Goal: Task Accomplishment & Management: Use online tool/utility

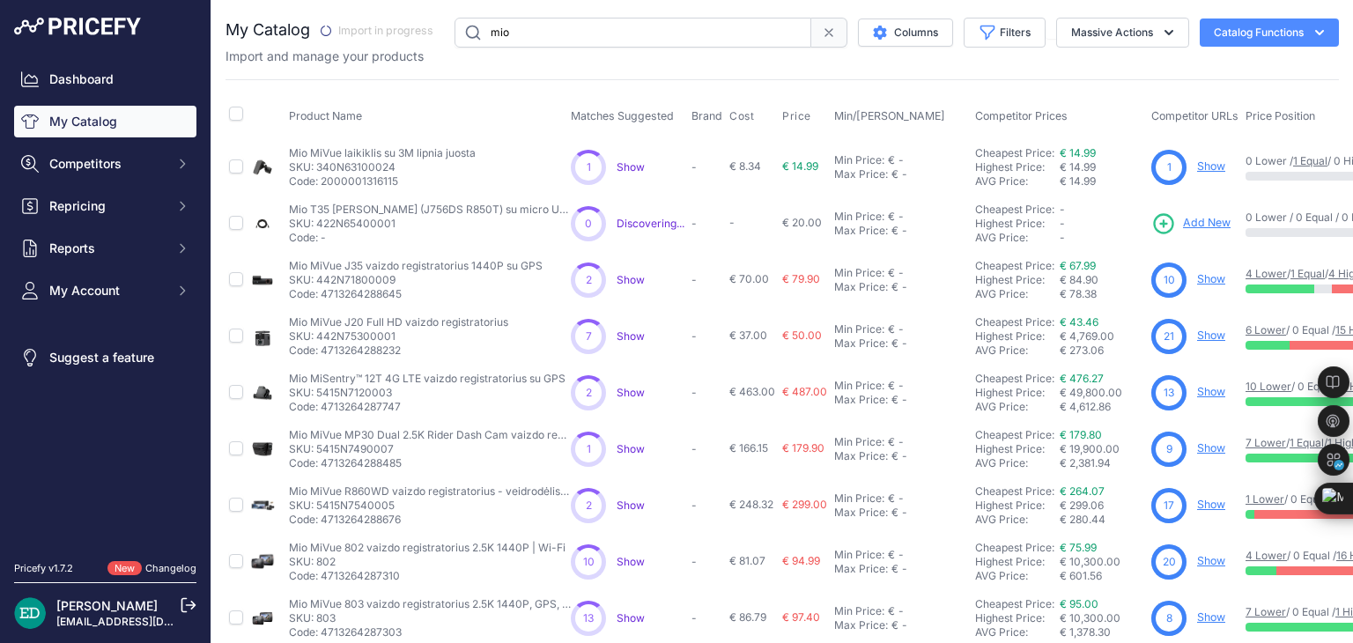
drag, startPoint x: 565, startPoint y: 31, endPoint x: 417, endPoint y: 41, distance: 148.3
click at [417, 41] on div "My Catalog" at bounding box center [781, 33] width 1113 height 30
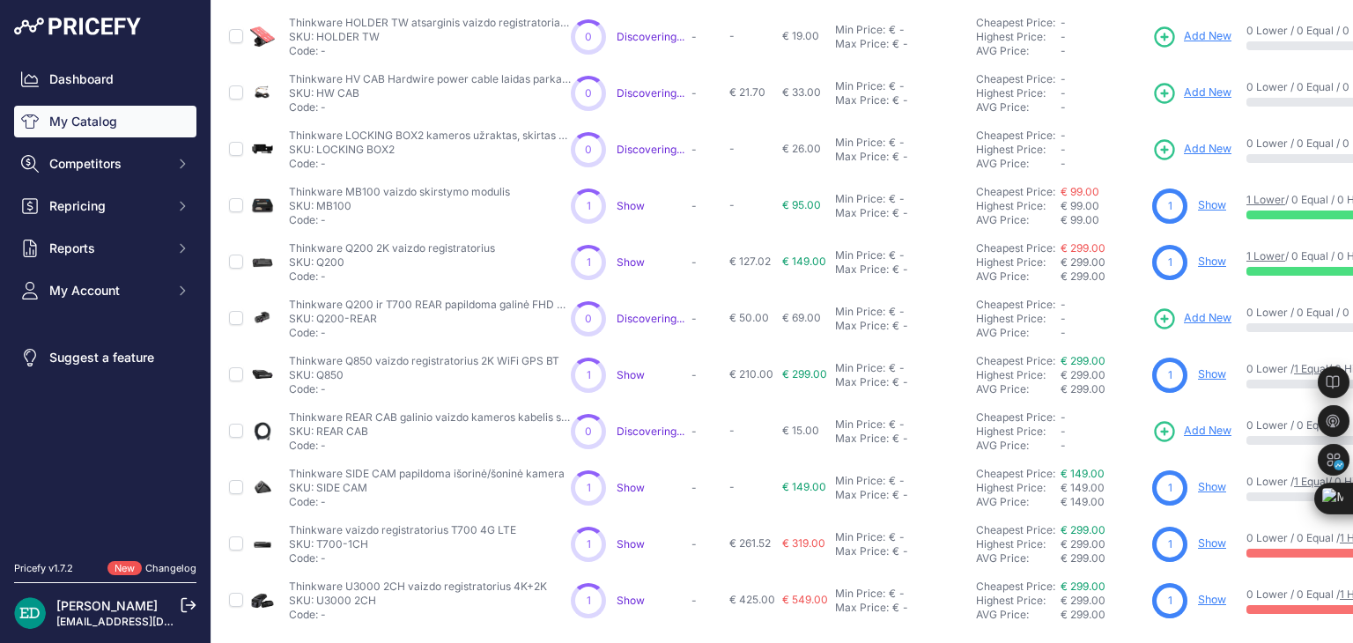
scroll to position [314, 0]
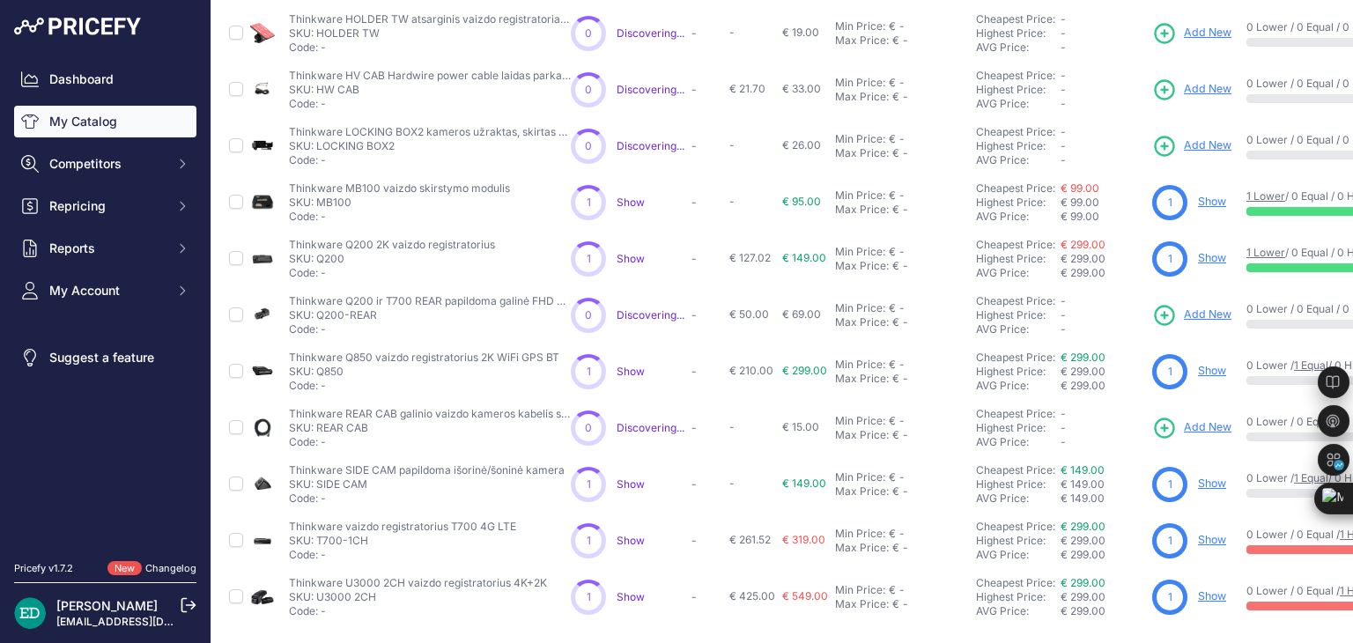
click at [218, 374] on div "You are not connected to the internet. My Catalog" at bounding box center [781, 170] width 1141 height 946
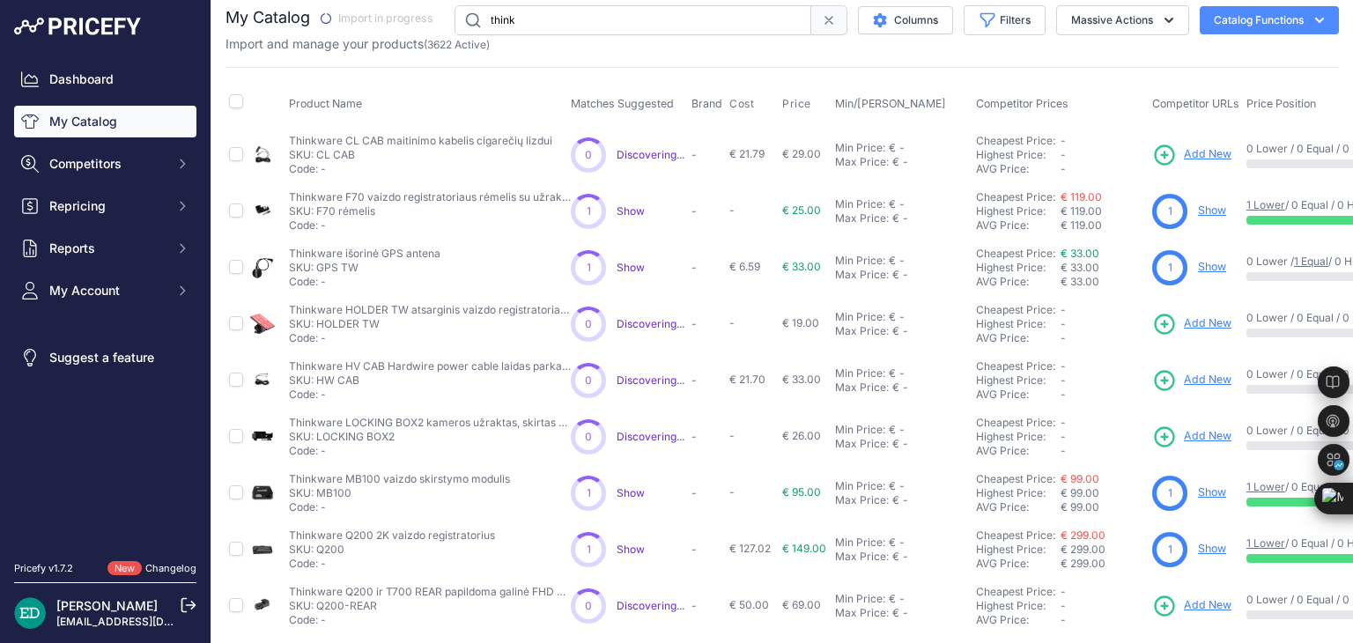
scroll to position [0, 0]
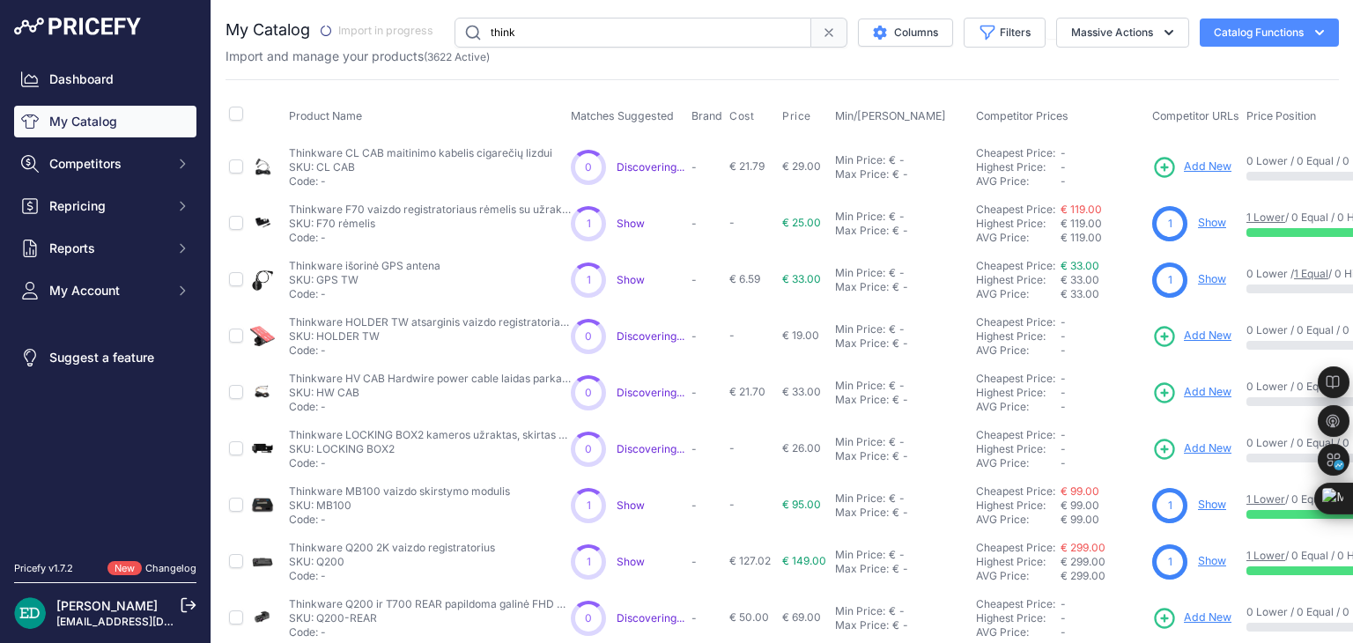
drag, startPoint x: 547, startPoint y: 33, endPoint x: 203, endPoint y: 12, distance: 344.9
click at [203, 12] on div "Dashboard My Catalog Competitors Competitors Monitored URLs MAP infringements R…" at bounding box center [676, 321] width 1353 height 643
type input "viofo"
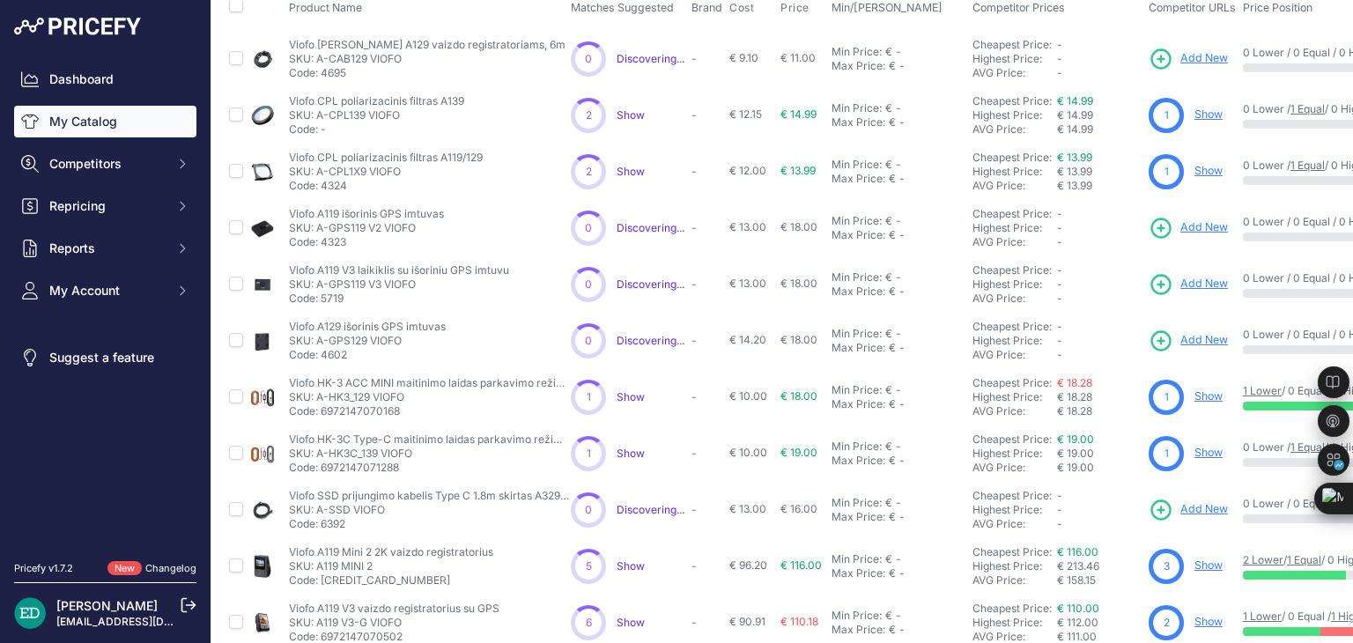
scroll to position [88, 0]
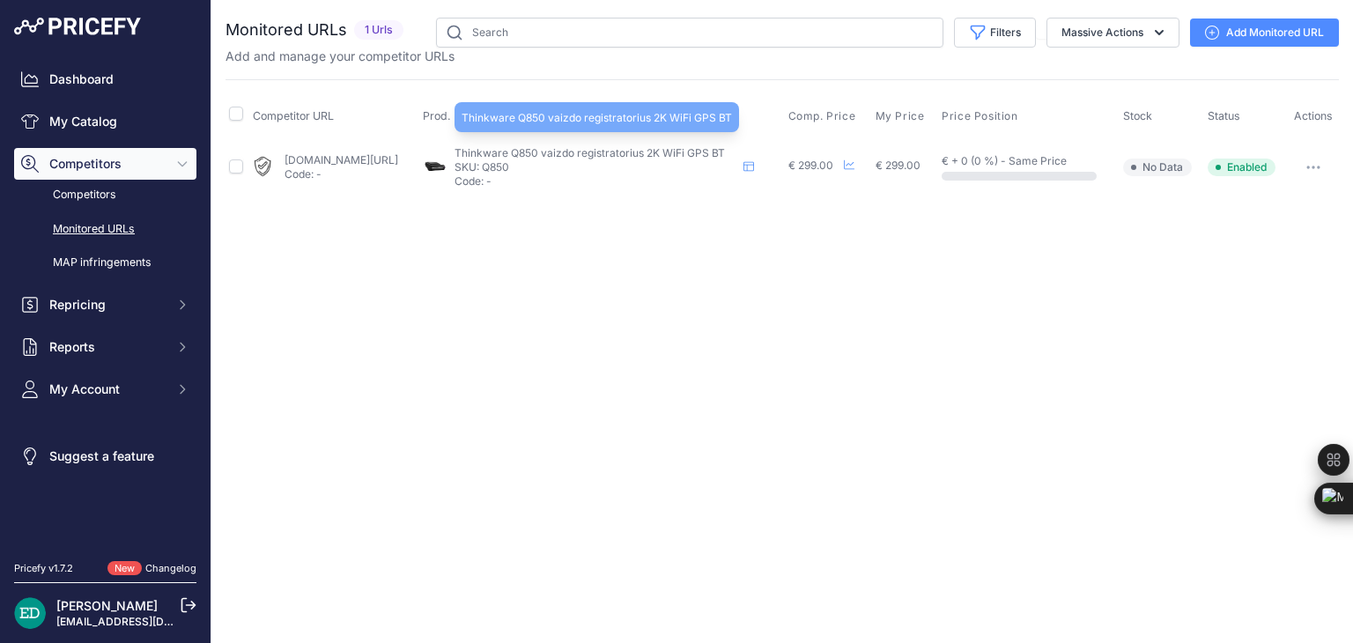
click at [570, 151] on span "Thinkware Q850 vaizdo registratorius 2K WiFi GPS BT" at bounding box center [589, 152] width 270 height 13
click at [517, 153] on span "Thinkware Q850 vaizdo registratorius 2K WiFi GPS BT" at bounding box center [589, 152] width 270 height 13
drag, startPoint x: 517, startPoint y: 153, endPoint x: 581, endPoint y: 152, distance: 64.3
click at [581, 152] on span "Thinkware Q850 vaizdo registratorius 2K WiFi GPS BT" at bounding box center [589, 152] width 270 height 13
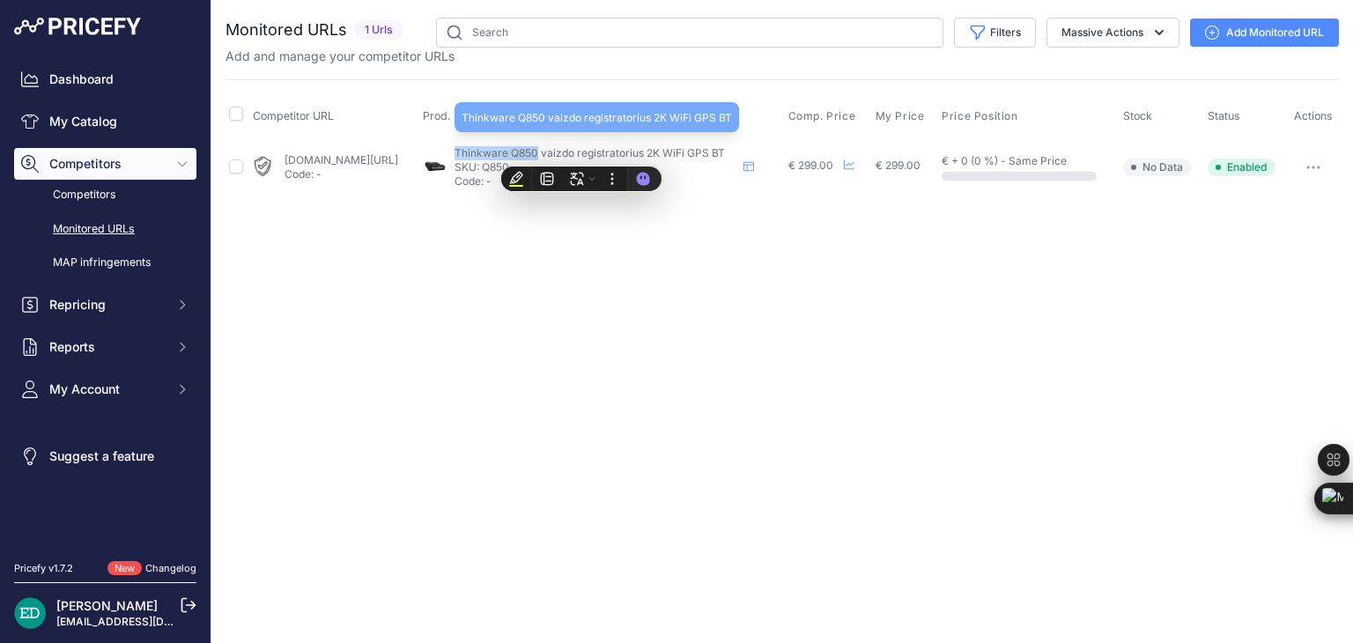
copy span "Thinkware Q850"
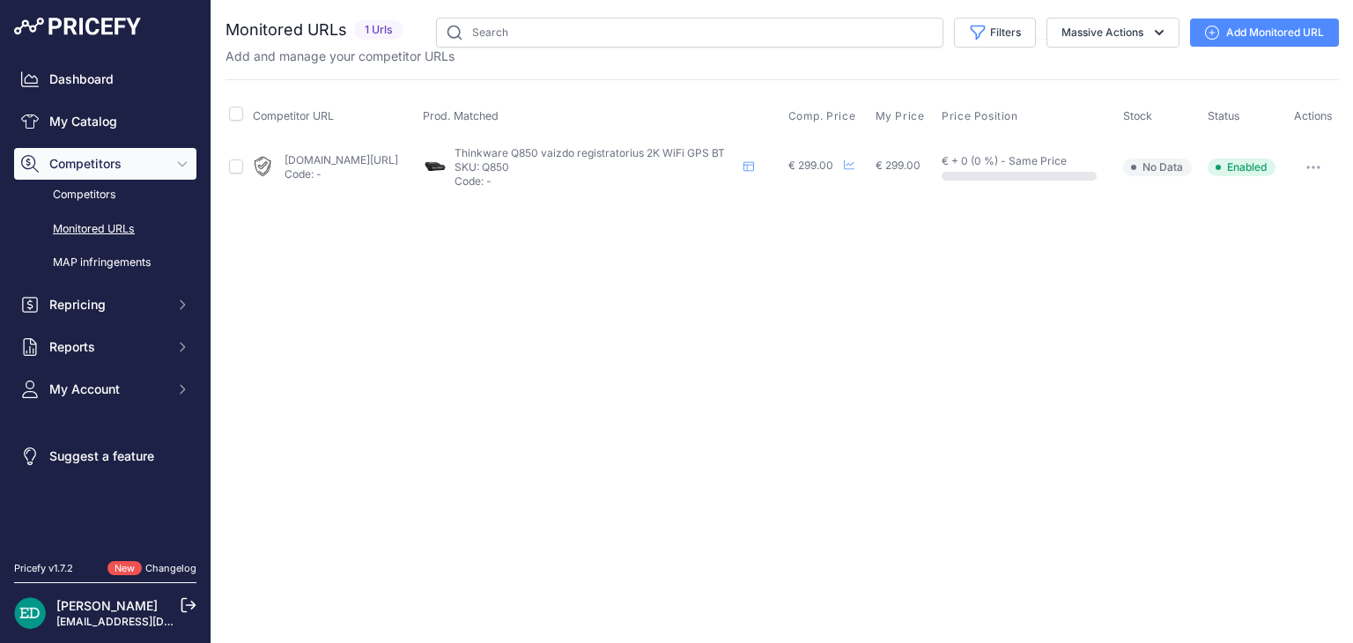
click at [1309, 162] on button "button" at bounding box center [1312, 167] width 35 height 25
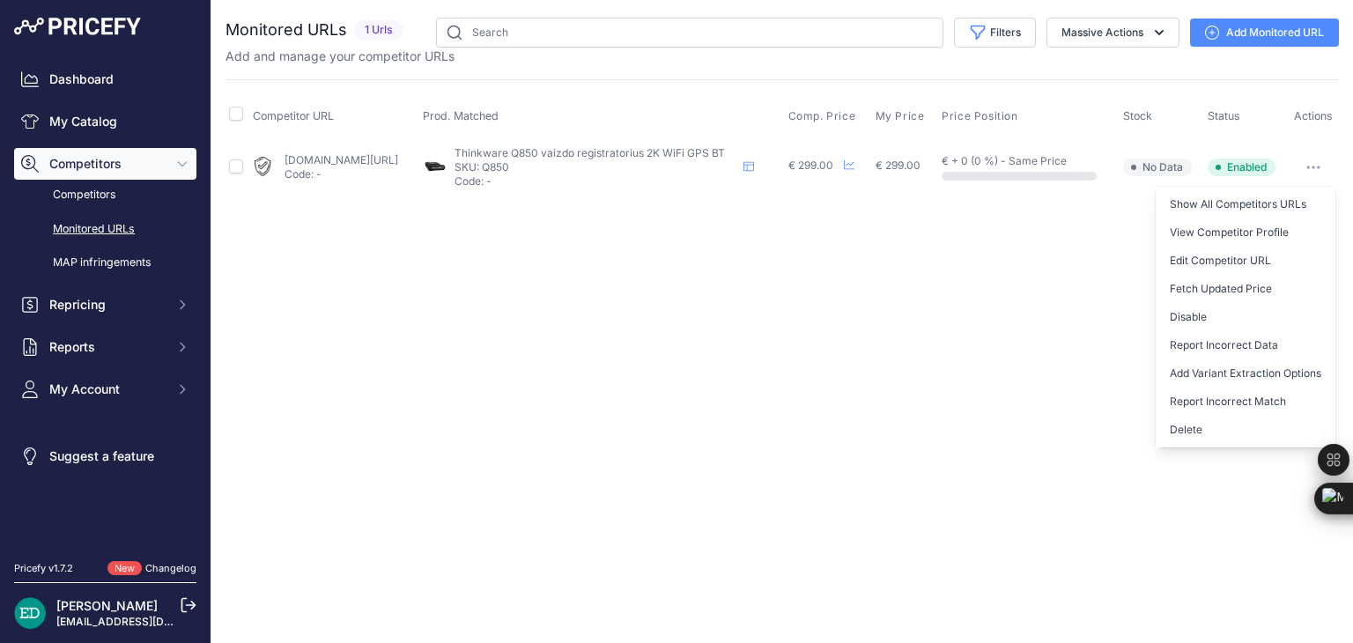
click at [1284, 30] on link "Add Monitored URL" at bounding box center [1264, 32] width 149 height 28
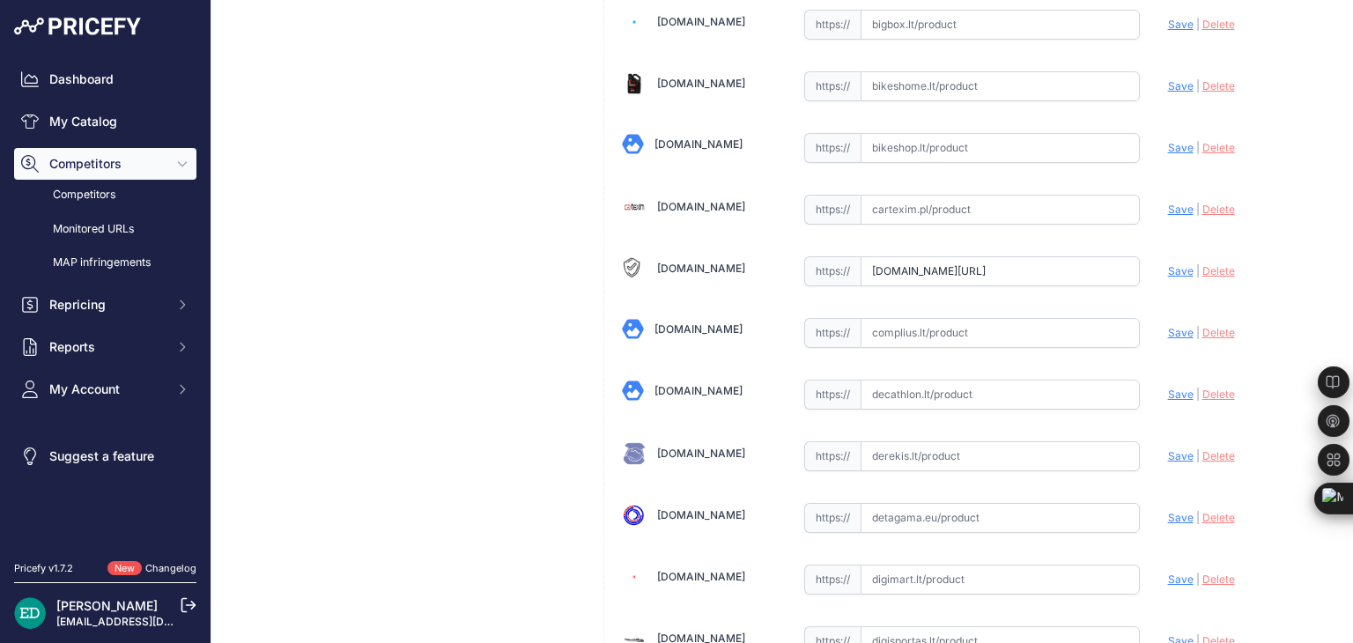
scroll to position [616, 0]
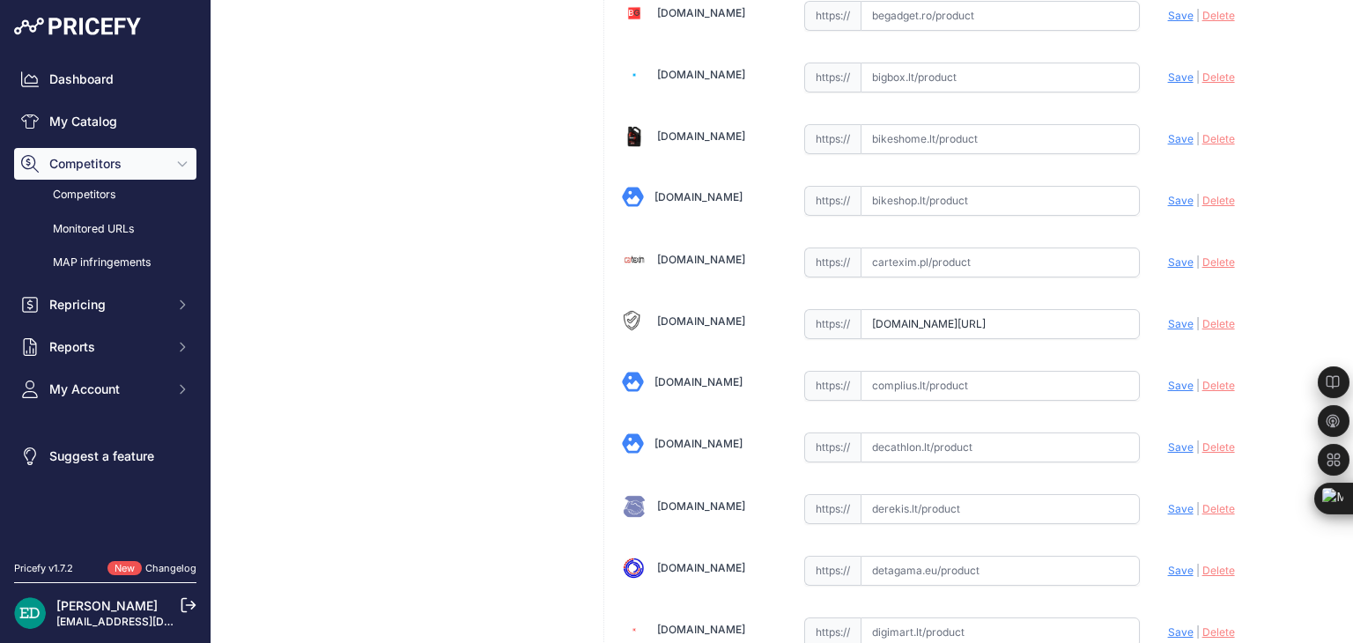
click at [1169, 317] on span "Save" at bounding box center [1181, 323] width 26 height 13
type input "[URL][DOMAIN_NAME]"
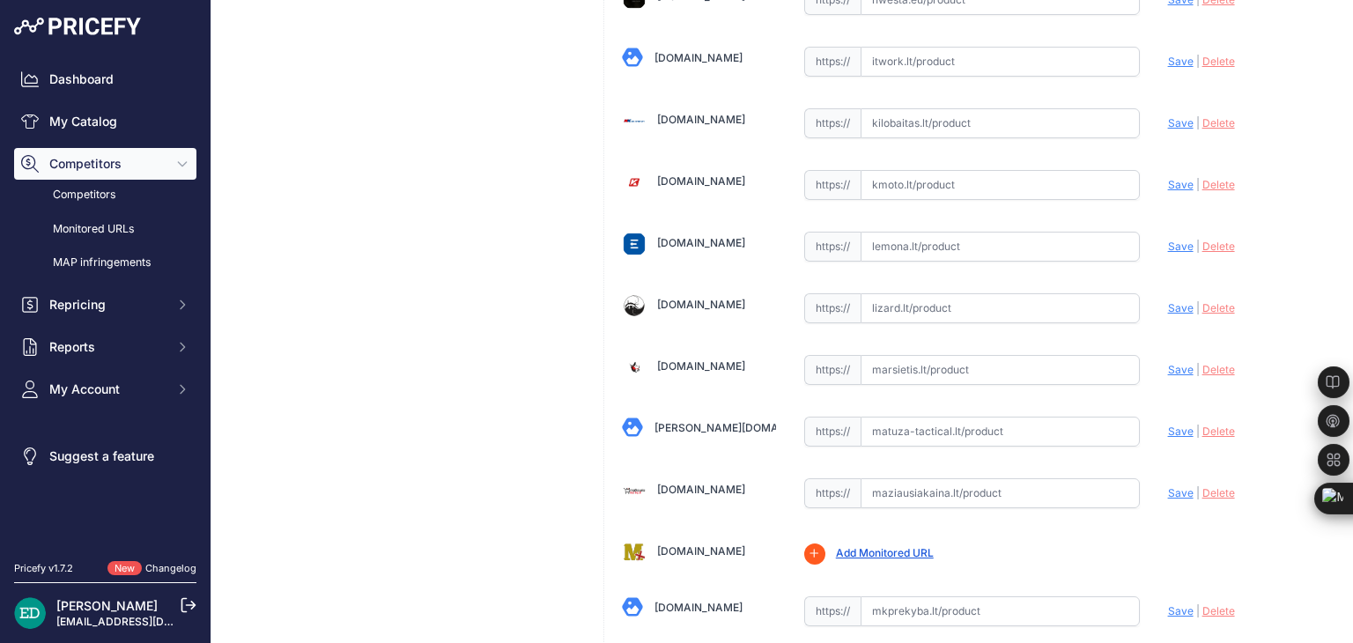
scroll to position [2730, 0]
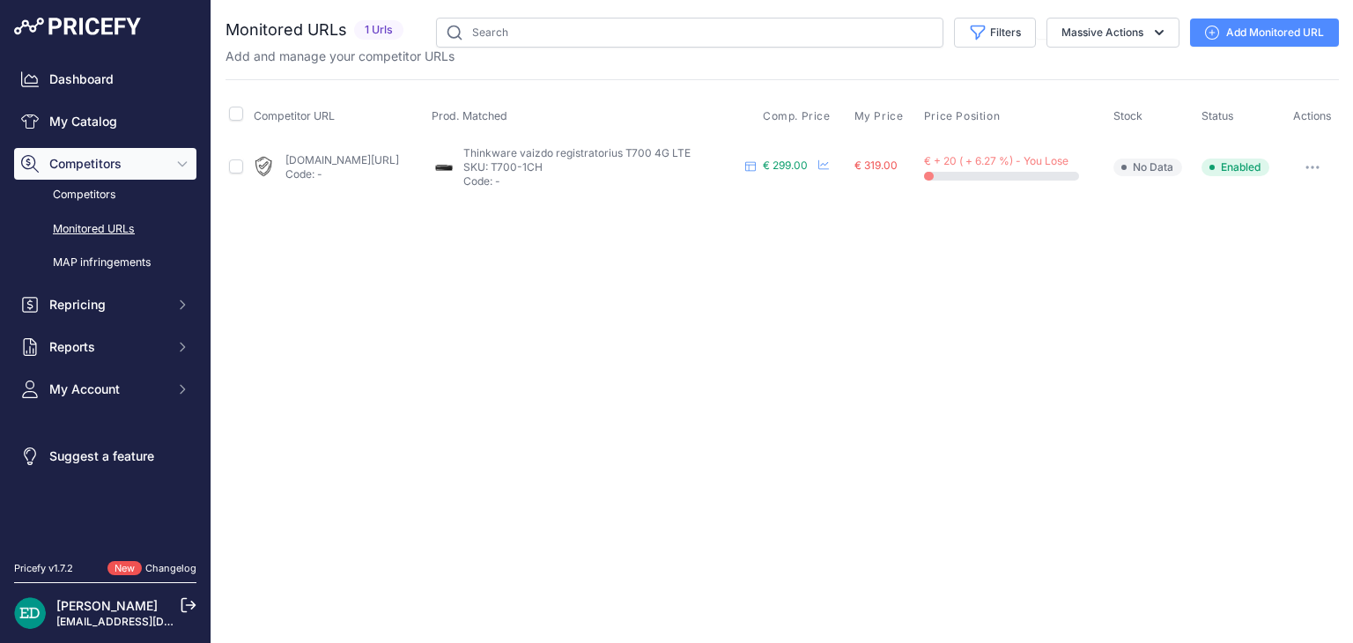
drag, startPoint x: 0, startPoint y: 0, endPoint x: 378, endPoint y: 156, distance: 408.7
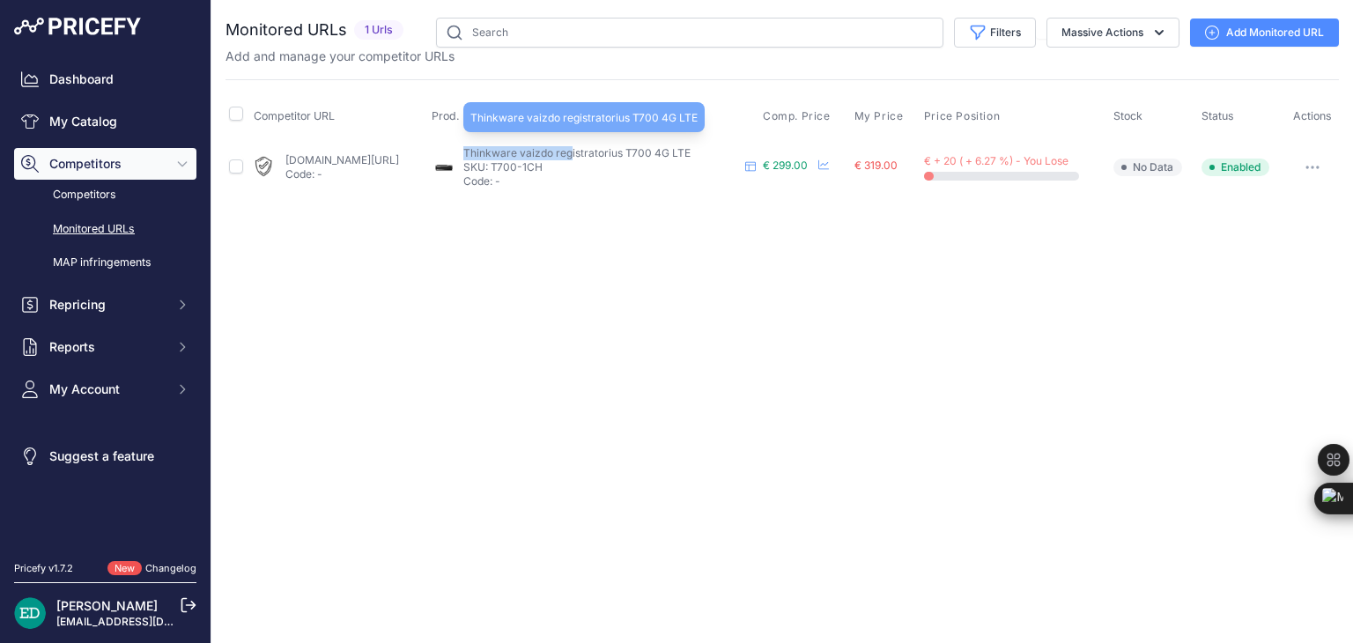
drag, startPoint x: 525, startPoint y: 148, endPoint x: 633, endPoint y: 150, distance: 108.3
click at [633, 150] on span "Thinkware vaizdo registratorius T700 4G LTE" at bounding box center [576, 152] width 227 height 13
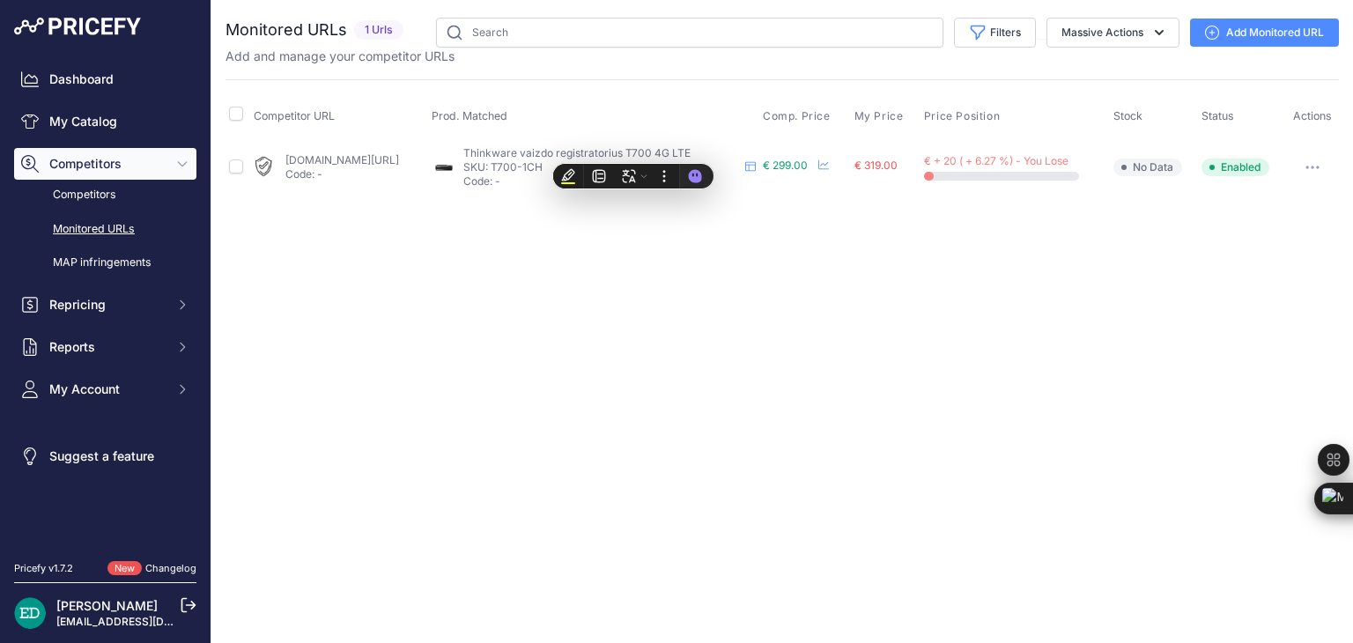
click at [661, 313] on div "Close You are not connected to the internet." at bounding box center [781, 321] width 1141 height 643
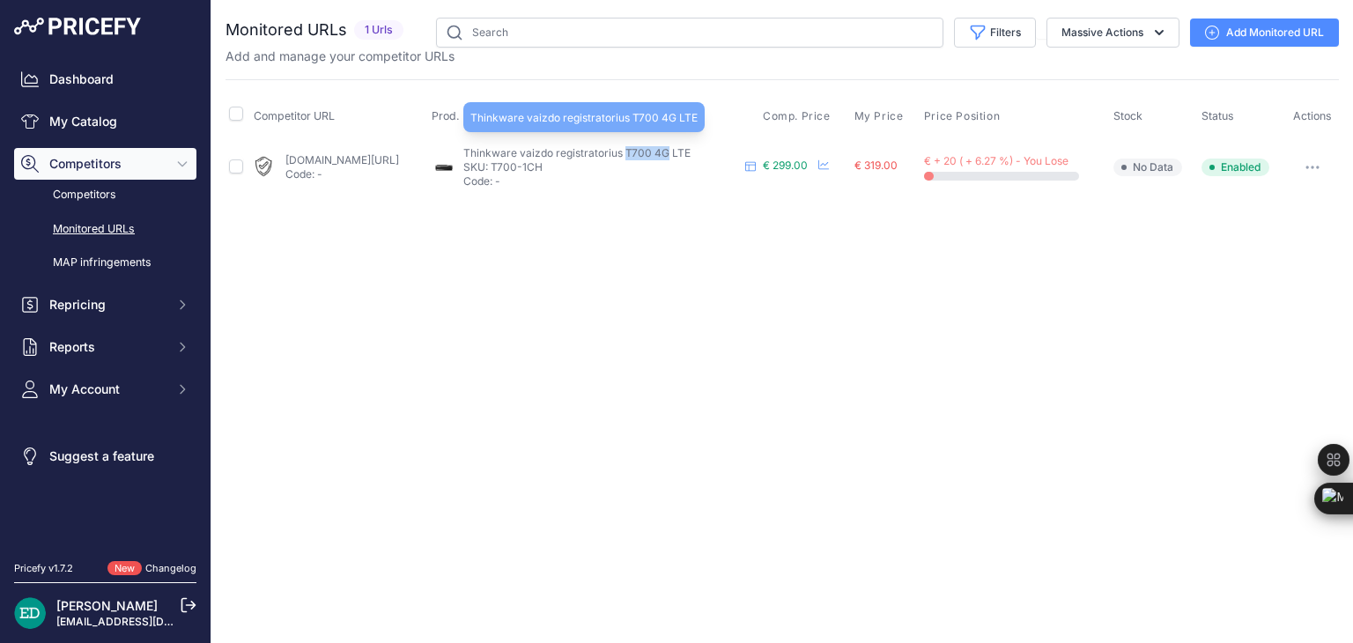
drag, startPoint x: 685, startPoint y: 146, endPoint x: 728, endPoint y: 152, distance: 43.6
click at [690, 152] on span "Thinkware vaizdo registratorius T700 4G LTE" at bounding box center [576, 152] width 227 height 13
copy span "T700 4G"
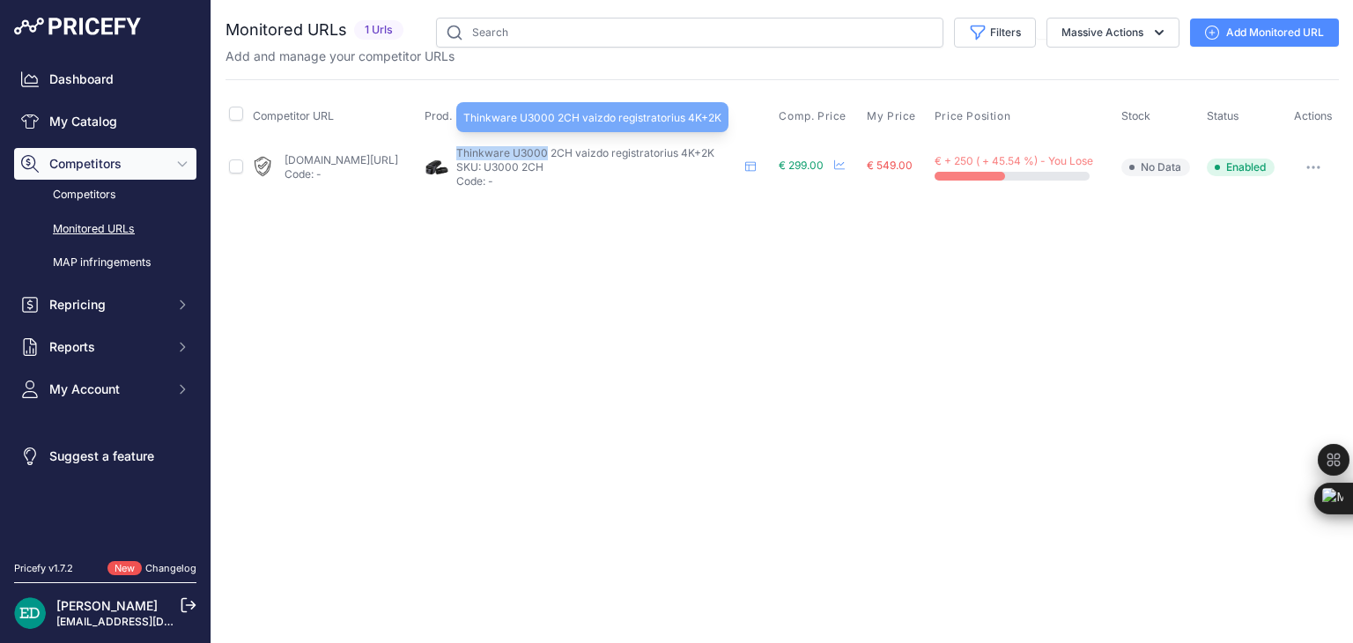
drag, startPoint x: 607, startPoint y: 148, endPoint x: 518, endPoint y: 149, distance: 88.9
click at [518, 149] on span "Thinkware U3000 2CH vaizdo registratorius 4K+2K" at bounding box center [585, 152] width 258 height 13
copy span "Thinkware U3000"
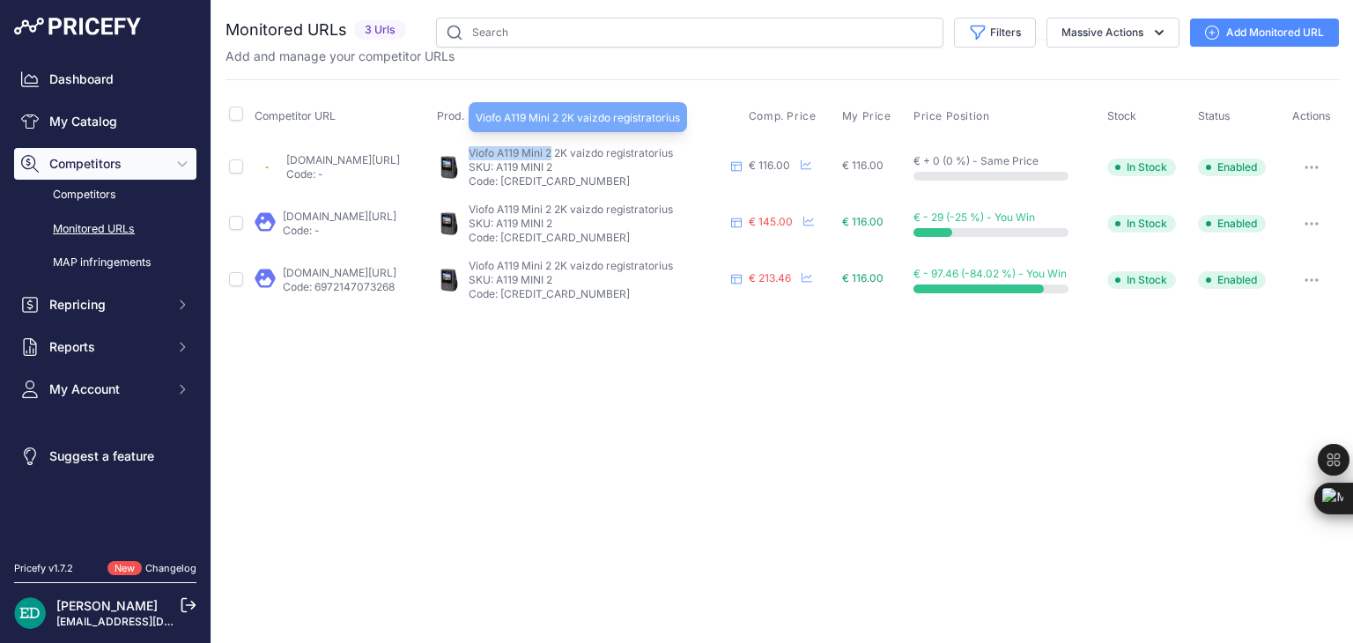
drag, startPoint x: 529, startPoint y: 151, endPoint x: 613, endPoint y: 149, distance: 83.7
click at [613, 149] on div "Viofo A119 Mini 2 2K vaizdo registratorius Viofo A119 Mini 2 2K vaizdo registra…" at bounding box center [589, 167] width 305 height 42
copy span "Viofo A119 Mini 2"
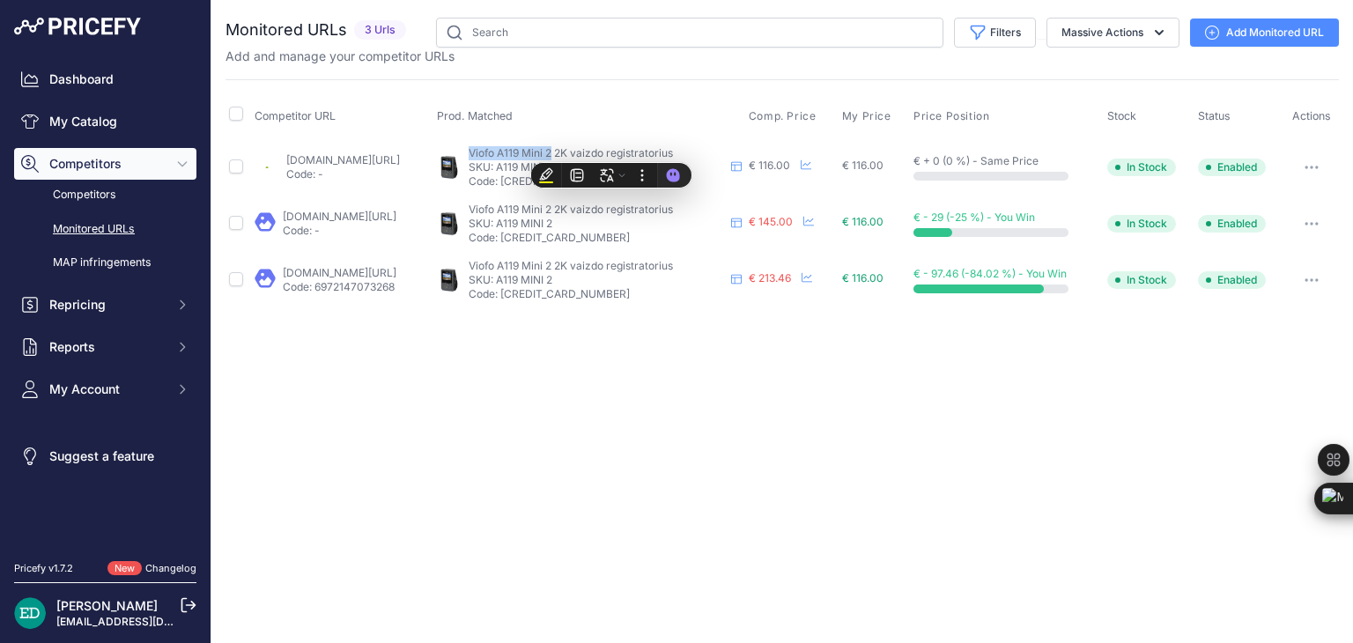
drag, startPoint x: 1310, startPoint y: 26, endPoint x: 1299, endPoint y: 26, distance: 11.4
click at [1310, 26] on link "Add Monitored URL" at bounding box center [1264, 32] width 149 height 28
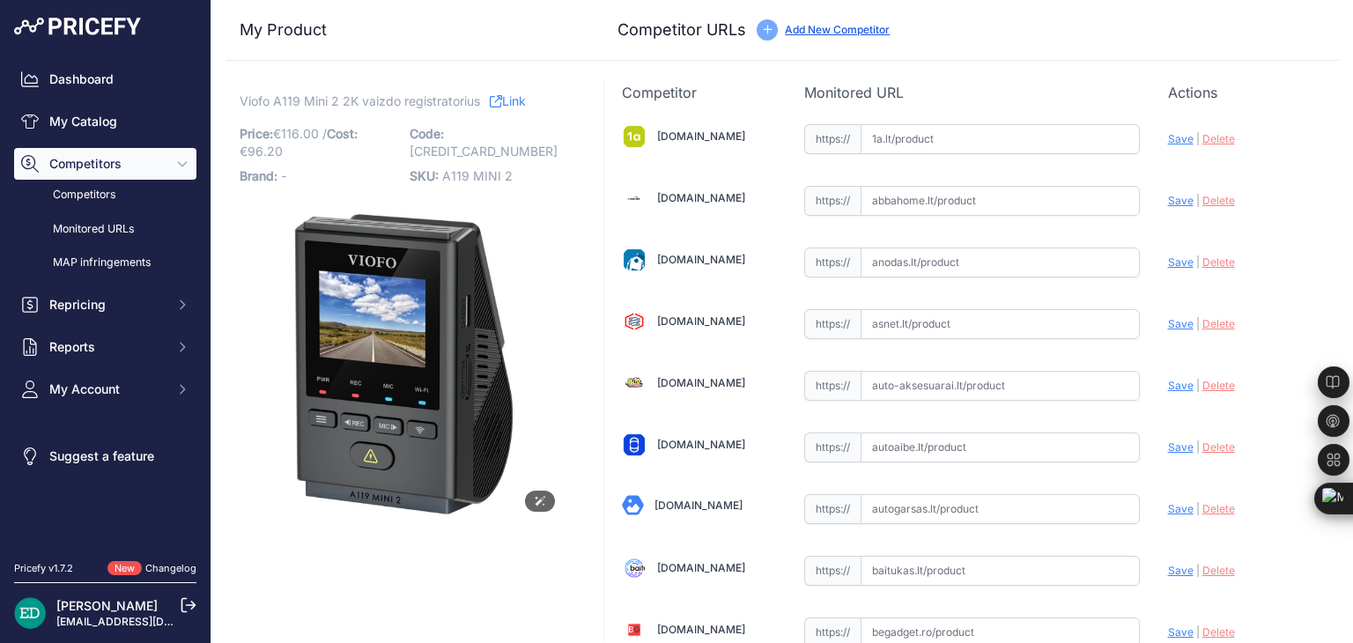
scroll to position [1592, 0]
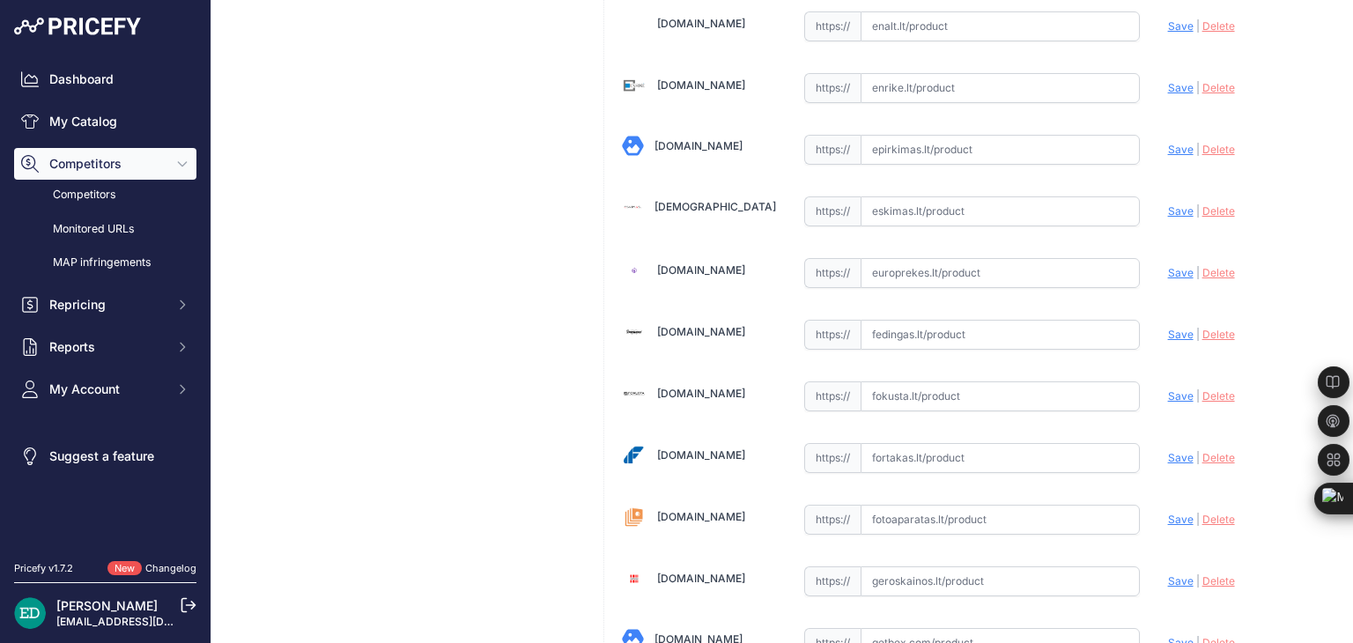
click at [1020, 328] on input "text" at bounding box center [999, 335] width 279 height 30
paste input "https://fedingas.lt/viofo-a119-mini-2?utm_source=kaina24.lt&utm_medium=referral"
click at [1168, 328] on span "Save" at bounding box center [1181, 334] width 26 height 13
type input "https://fedingas.lt/viofo-a119-mini-2?prirule_jdsnikfkfjsd=8834"
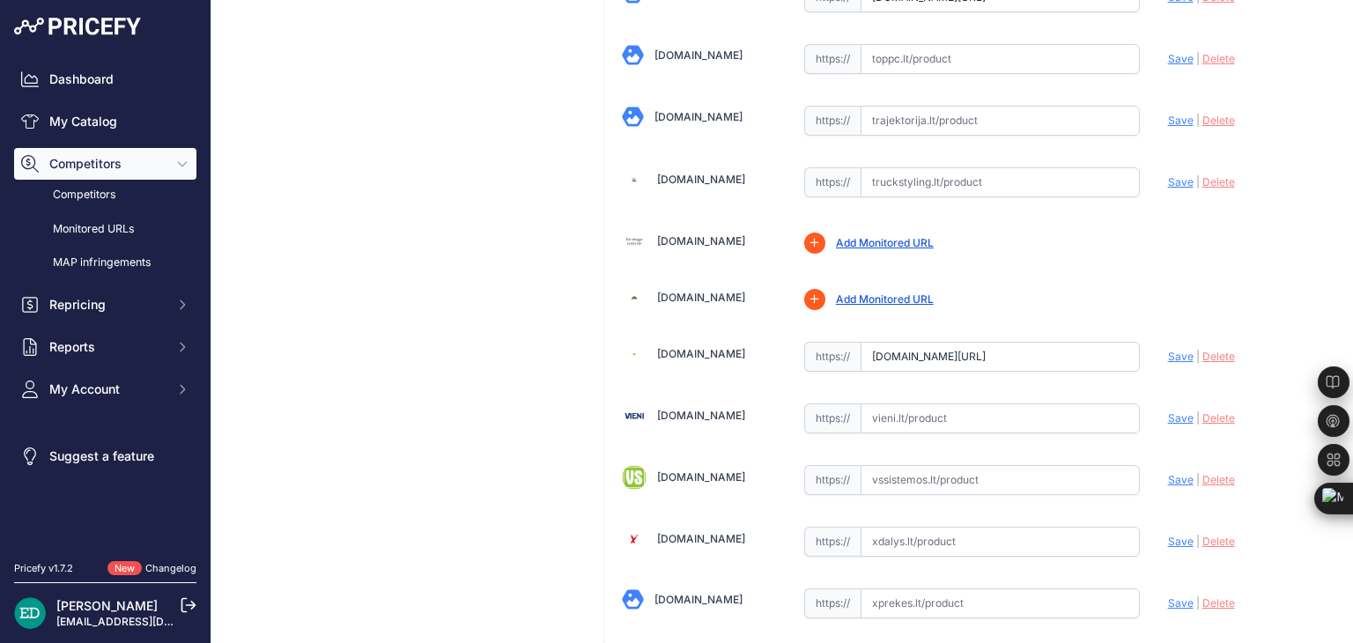
scroll to position [4467, 0]
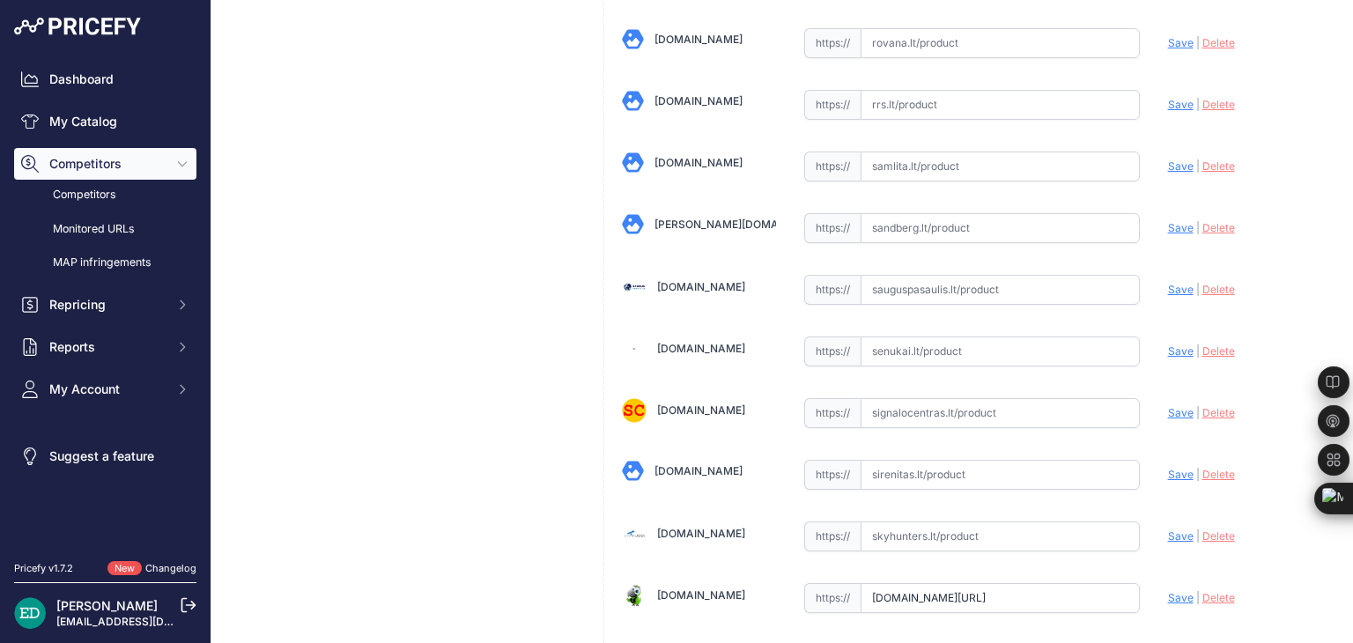
click at [982, 336] on input "text" at bounding box center [999, 351] width 279 height 30
paste input "https://www.senukai.lt/p/vaizdo-registratorius-viofo-a119-mini-2/zd2z?utm_mediu…"
click at [1174, 344] on span "Save" at bounding box center [1181, 350] width 26 height 13
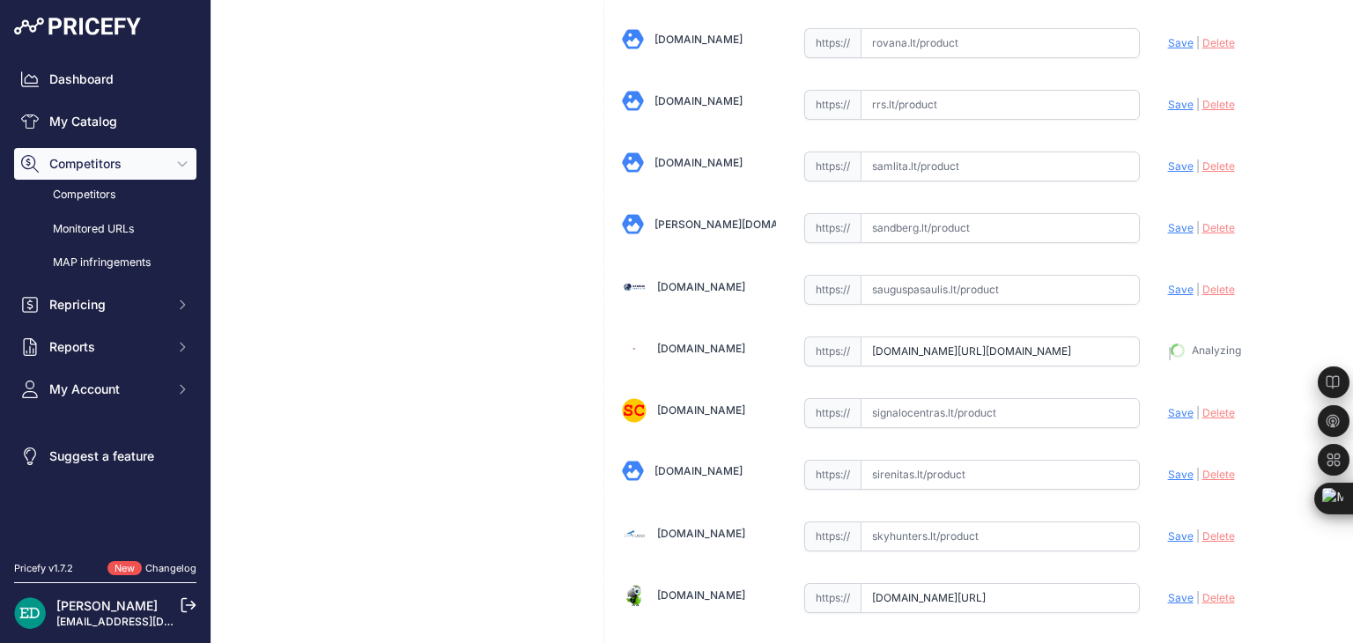
type input "https://www.senukai.lt/p/vaizdo-registratorius-viofo-a119-mini-2/zd2z?prirule_j…"
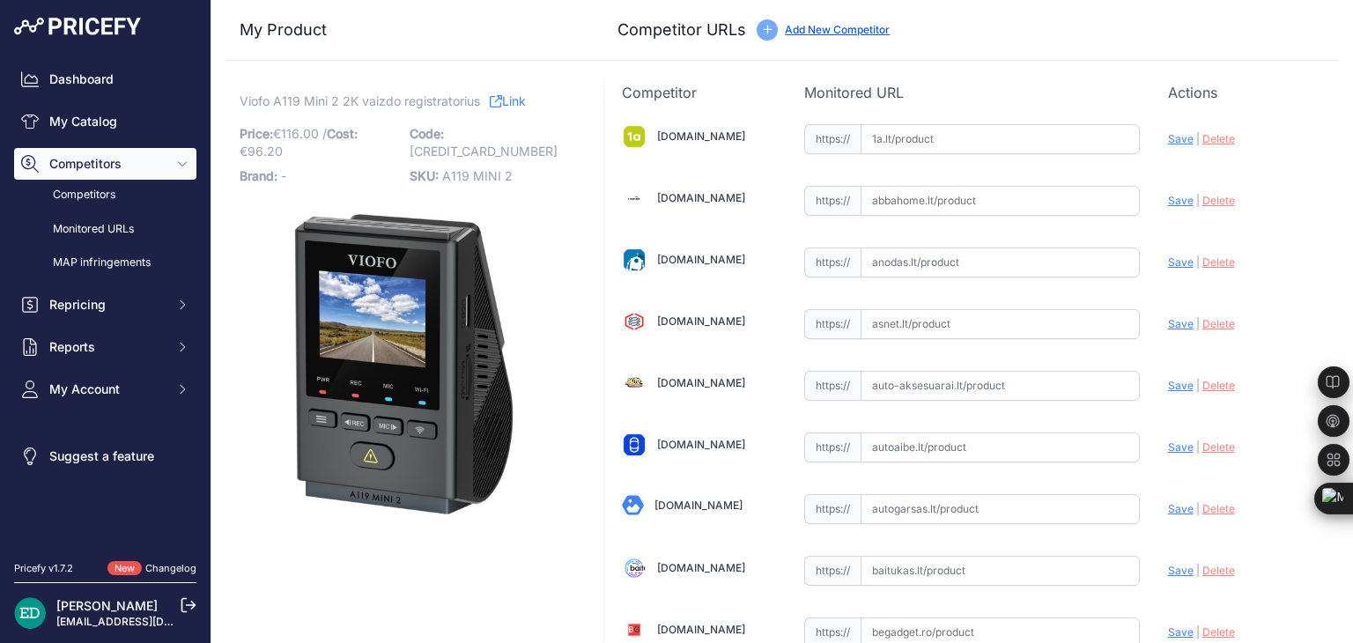
click at [979, 138] on input "text" at bounding box center [999, 139] width 279 height 30
paste input "https://www.1a.lt/p/vaizdo-registratorius-viofo-a119-mini-2/tos5?utm_medium=ref…"
click at [1168, 130] on div "Update Profile Save | Delete Analyzing" at bounding box center [1244, 134] width 153 height 27
click at [1173, 144] on span "Save" at bounding box center [1181, 138] width 26 height 13
type input "https://www.1a.lt/p/vaizdo-registratorius-viofo-a119-mini-2/tos5?prirule_jdsnik…"
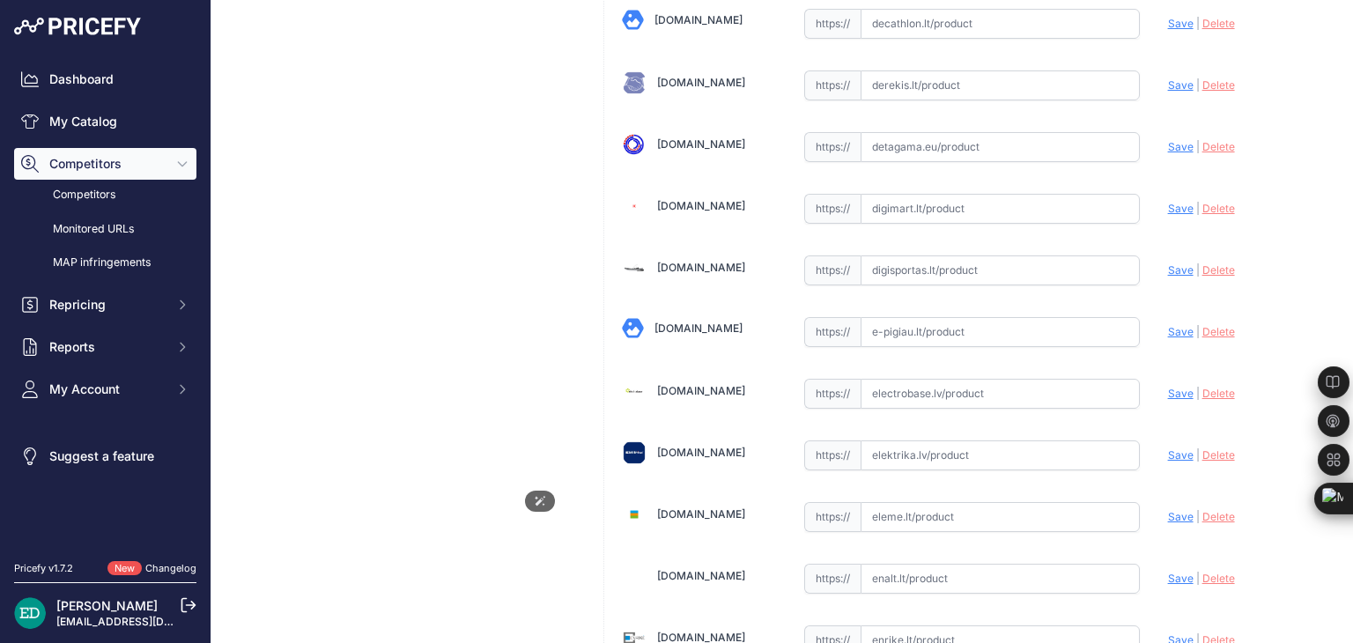
scroll to position [3670, 0]
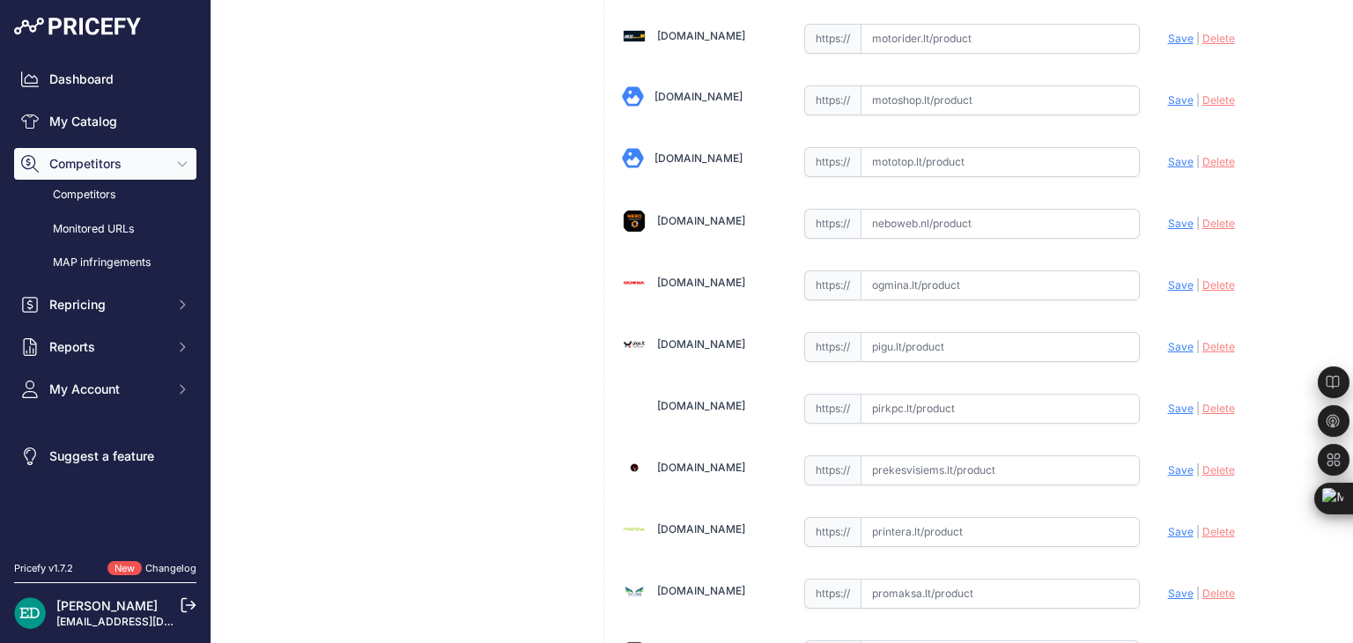
click at [976, 332] on input "text" at bounding box center [999, 347] width 279 height 30
paste input "https://pigu.lt/lt/automobilines-vaizdo-kameros-video-registratoriai/vaizdo-reg…"
click at [1168, 340] on span "Save" at bounding box center [1181, 346] width 26 height 13
type input "https://pigu.lt/lt/automobilines-vaizdo-kameros-video-registratoriai/vaizdo-reg…"
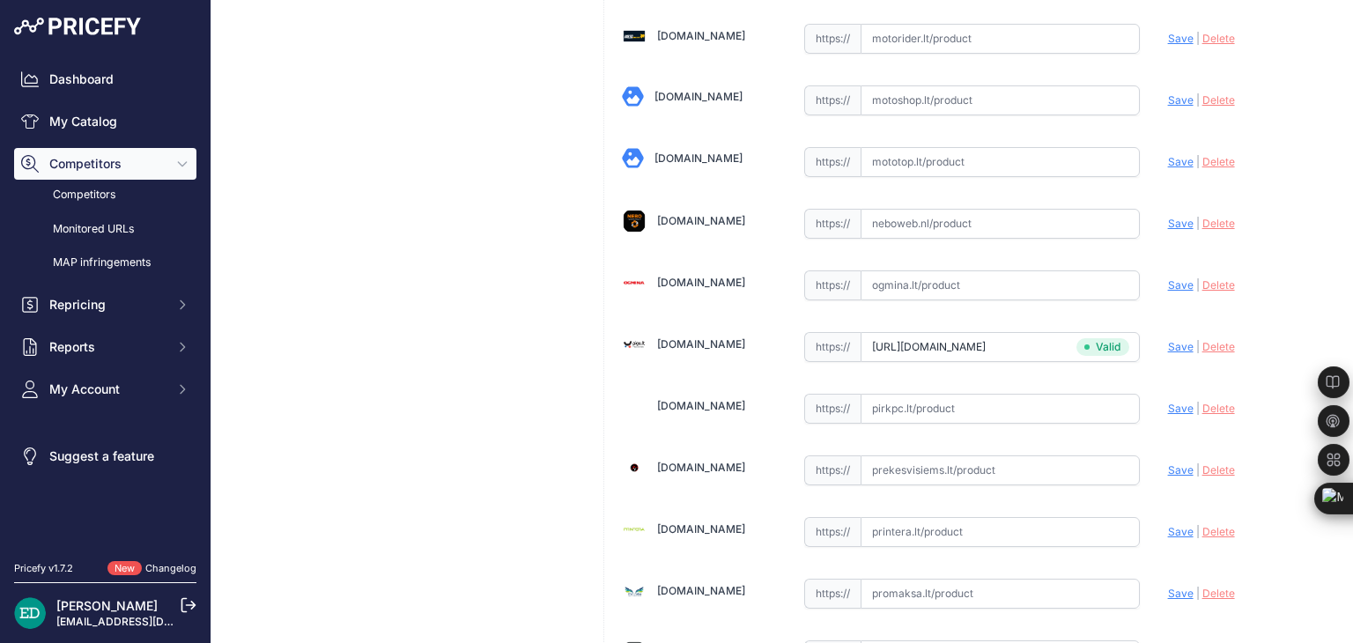
scroll to position [5622, 0]
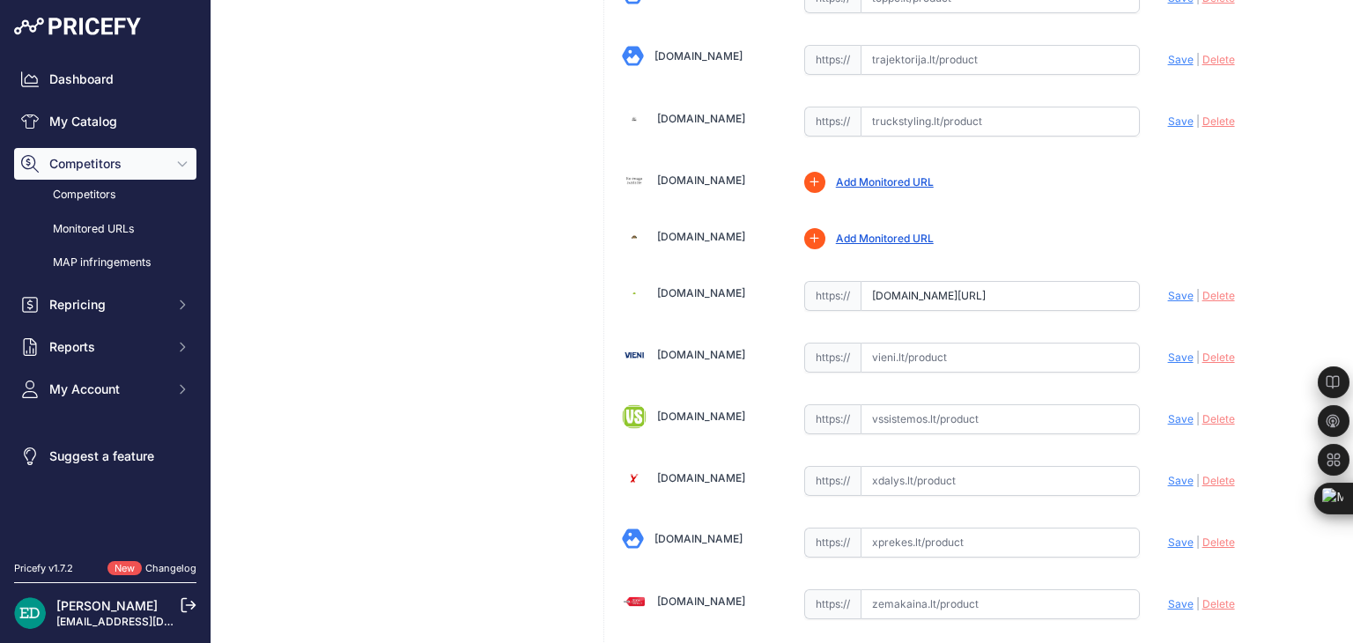
click at [912, 343] on input "text" at bounding box center [999, 358] width 279 height 30
paste input "https://vieni.lt/lt/vaizdo-irasymo-irenginiai/141008-viofo-a119-mini-2-g-gps-ro…"
click at [1168, 350] on span "Save" at bounding box center [1181, 356] width 26 height 13
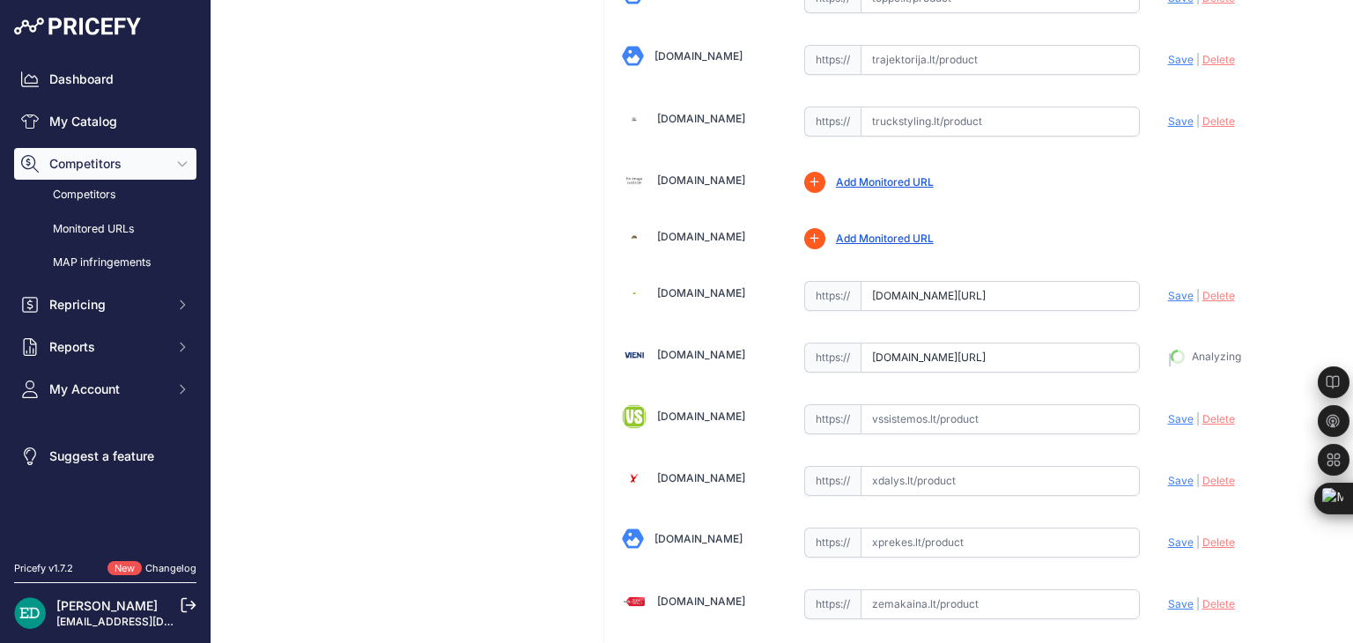
type input "https://vieni.lt/lt/vaizdo-irasymo-irenginiai/141008-viofo-a119-mini-2-g-gps-ro…"
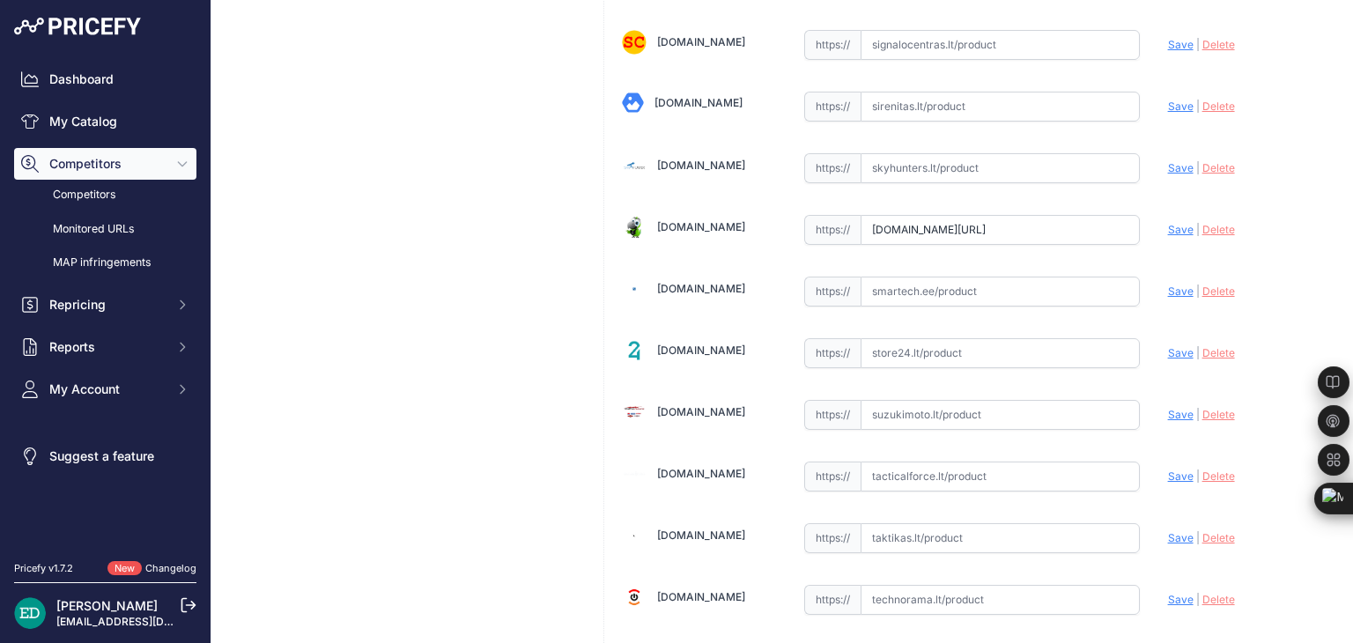
click at [924, 338] on input "text" at bounding box center [999, 353] width 279 height 30
paste input "https://store24.lt/produktas/viofo-a119-mini-2-g-2k-60fps-wifi-gps-video-record…"
click at [1168, 346] on span "Save" at bounding box center [1181, 352] width 26 height 13
type input "https://store24.lt/produktas/viofo-a119-mini-2-g-2k-60fps-wifi-gps-video-record…"
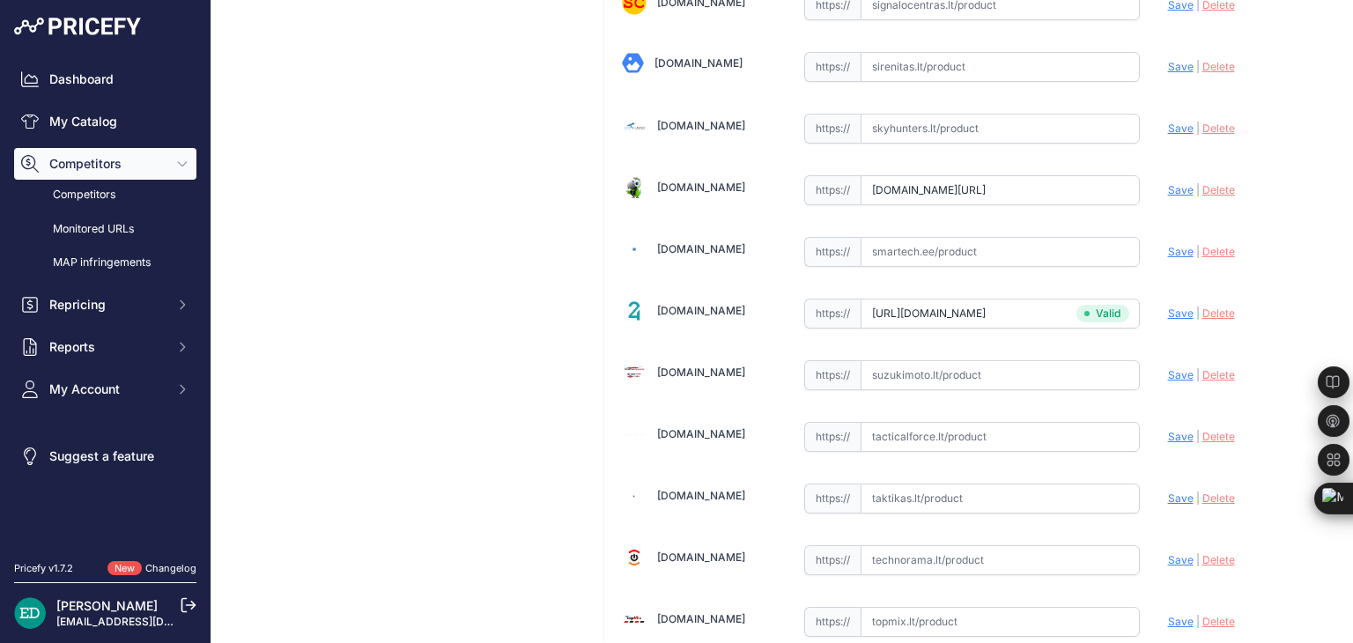
scroll to position [4835, 0]
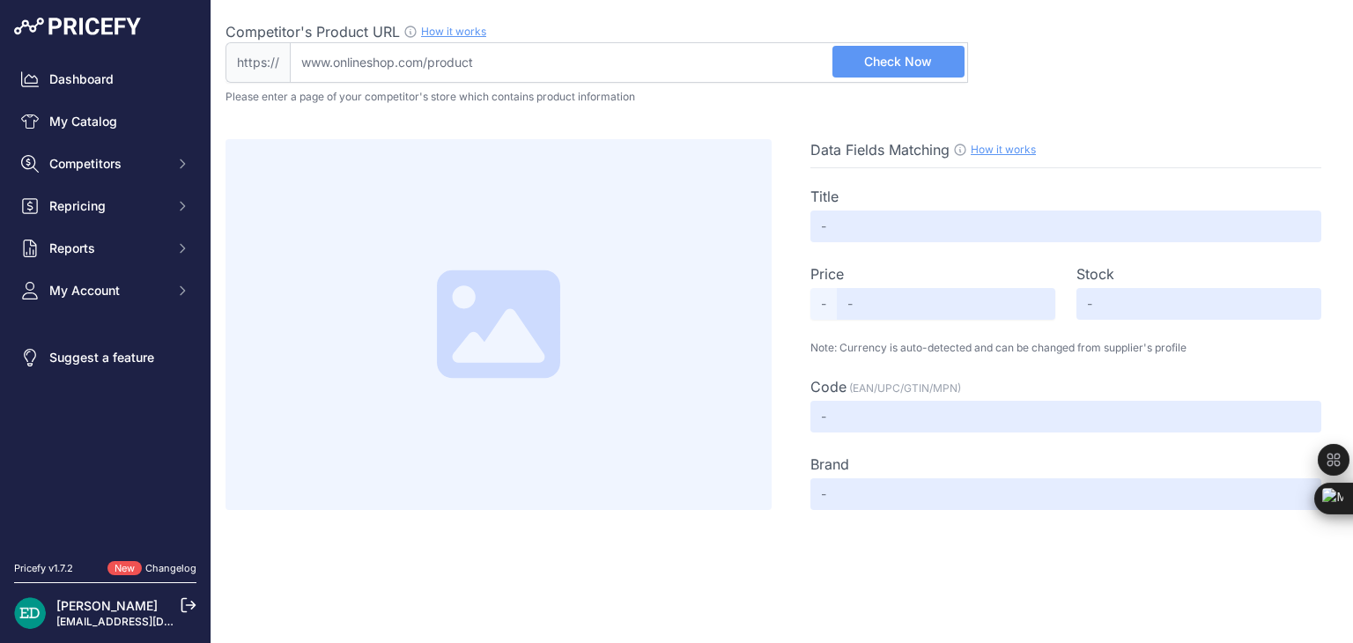
drag, startPoint x: 324, startPoint y: 57, endPoint x: 634, endPoint y: 66, distance: 310.1
type input "[DOMAIN_NAME][URL][DOMAIN_NAME]"
click at [921, 55] on span "Check Now" at bounding box center [898, 62] width 68 height 18
